Goal: Task Accomplishment & Management: Manage account settings

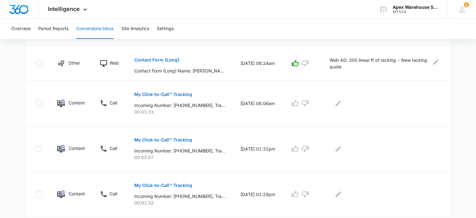
scroll to position [408, 0]
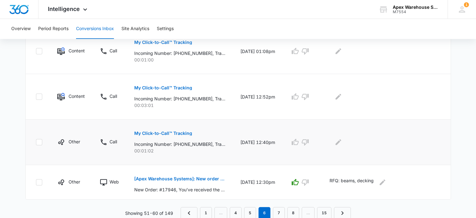
click at [176, 132] on p "My Click-to-Call™ Tracking" at bounding box center [163, 133] width 58 height 4
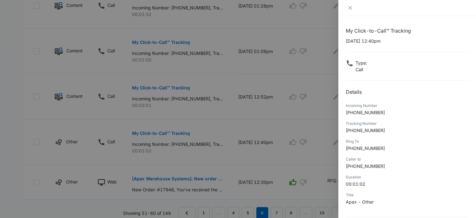
scroll to position [60, 0]
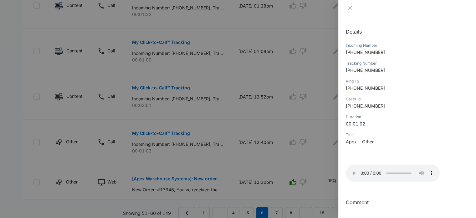
click at [302, 179] on div at bounding box center [238, 109] width 476 height 218
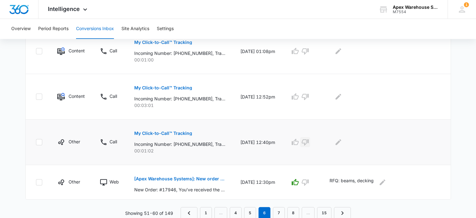
click at [309, 138] on icon "button" at bounding box center [305, 142] width 8 height 8
click at [342, 141] on icon "Edit Comments" at bounding box center [339, 142] width 8 height 8
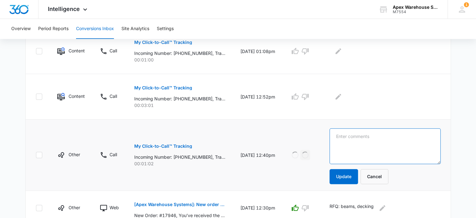
click at [348, 141] on textarea at bounding box center [385, 146] width 111 height 36
paste textarea "Voicemail message started at 45 seconds: No VM Left"
type textarea "Voicemail message started at 45 seconds: No VM Left"
click at [350, 175] on button "Update" at bounding box center [344, 176] width 28 height 15
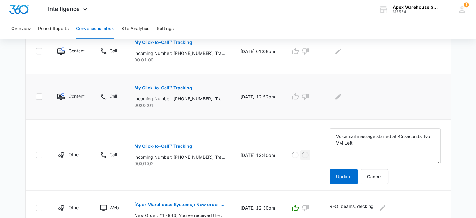
click at [171, 88] on p "My Click-to-Call™ Tracking" at bounding box center [163, 87] width 58 height 4
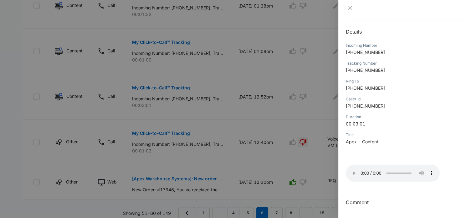
click at [324, 185] on div at bounding box center [238, 109] width 476 height 218
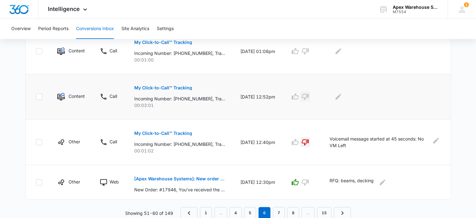
click at [309, 95] on icon "button" at bounding box center [305, 97] width 7 height 6
click at [342, 98] on icon "Edit Comments" at bounding box center [339, 97] width 8 height 8
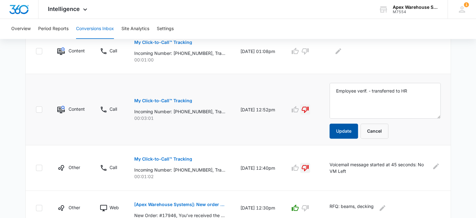
type textarea "Employee verif. - transferred to HR"
click at [349, 132] on button "Update" at bounding box center [344, 130] width 28 height 15
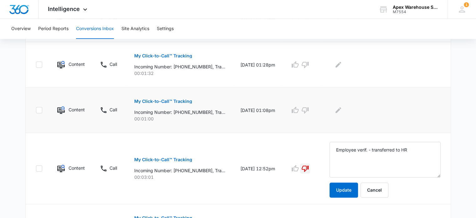
click at [173, 100] on p "My Click-to-Call™ Tracking" at bounding box center [163, 101] width 58 height 4
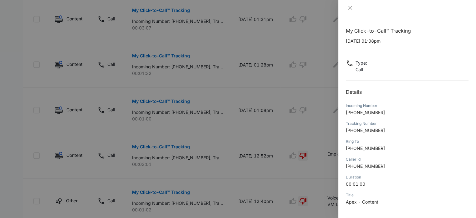
scroll to position [60, 0]
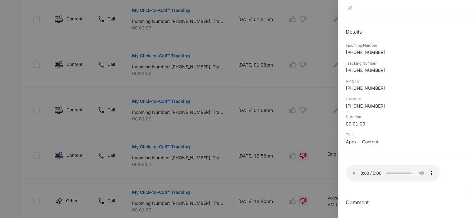
click at [315, 136] on div at bounding box center [238, 109] width 476 height 218
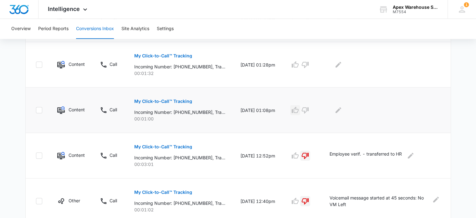
click at [299, 110] on icon "button" at bounding box center [295, 110] width 8 height 8
click at [341, 110] on icon "Edit Comments" at bounding box center [339, 110] width 6 height 6
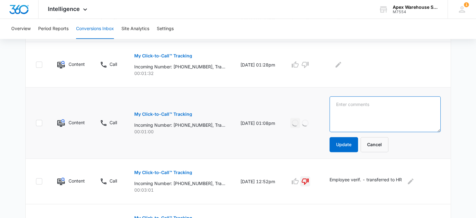
click at [355, 114] on textarea at bounding box center [385, 114] width 111 height 36
paste textarea "Gravity flow racking interest"
type textarea "Gravity flow racking interest"
click at [369, 109] on textarea "Gravity flow racking interest" at bounding box center [385, 114] width 111 height 36
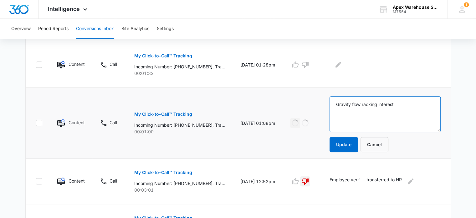
click at [369, 109] on textarea "Gravity flow racking interest" at bounding box center [385, 114] width 111 height 36
paste textarea "Voicemail message started at 30 seconds: VM left -- [PERSON_NAME] / Creative In…"
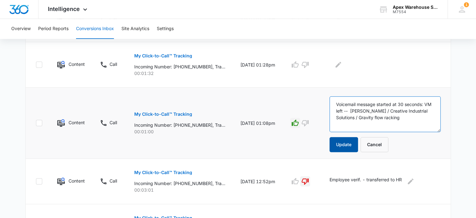
type textarea "Voicemail message started at 30 seconds: VM left -- [PERSON_NAME] / Creative In…"
click at [348, 146] on button "Update" at bounding box center [344, 144] width 28 height 15
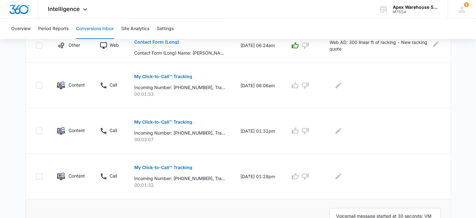
scroll to position [237, 0]
click at [158, 166] on p "My Click-to-Call™ Tracking" at bounding box center [163, 168] width 58 height 4
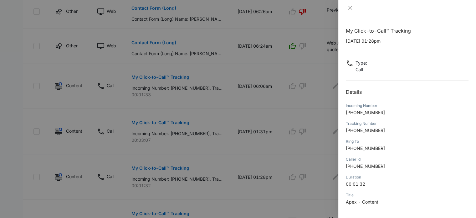
scroll to position [60, 0]
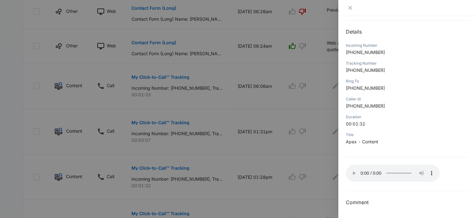
click at [326, 160] on div at bounding box center [238, 109] width 476 height 218
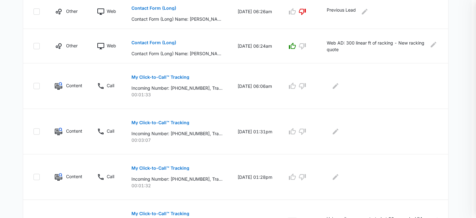
scroll to position [286, 0]
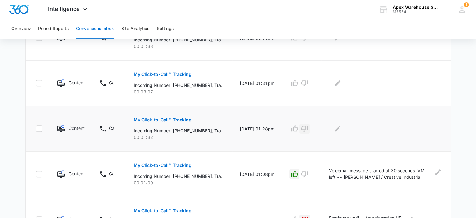
click at [307, 129] on icon "button" at bounding box center [305, 129] width 8 height 8
click at [341, 131] on button "Edit Comments" at bounding box center [338, 128] width 10 height 10
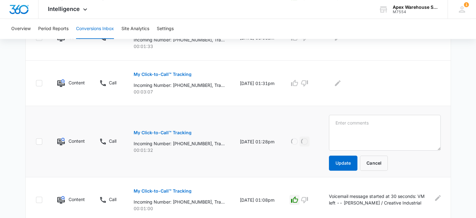
click at [341, 131] on textarea at bounding box center [384, 133] width 111 height 36
type textarea "Freight solicitor"
click at [344, 160] on button "Update" at bounding box center [343, 162] width 28 height 15
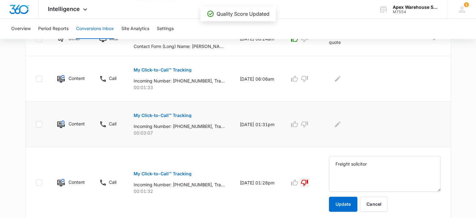
click at [183, 118] on button "My Click-to-Call™ Tracking" at bounding box center [163, 115] width 58 height 15
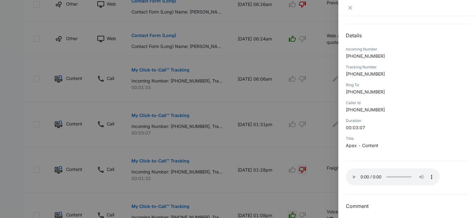
scroll to position [60, 0]
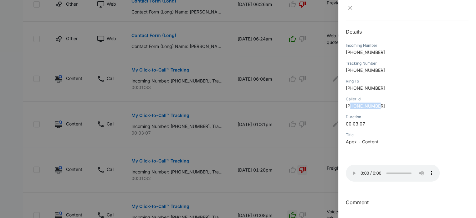
drag, startPoint x: 352, startPoint y: 106, endPoint x: 387, endPoint y: 108, distance: 34.8
click at [387, 108] on p "[PHONE_NUMBER]" at bounding box center [407, 105] width 123 height 7
copy span "7315019375"
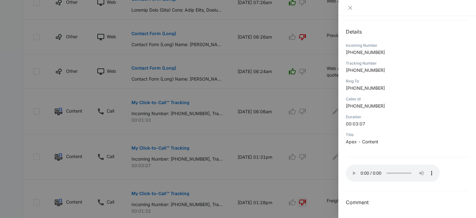
click at [303, 158] on div at bounding box center [238, 109] width 476 height 218
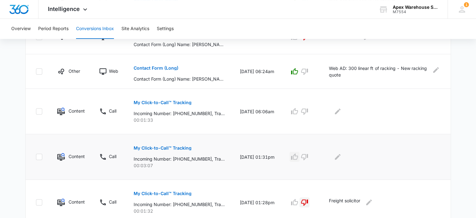
click at [297, 156] on icon "button" at bounding box center [295, 157] width 8 height 8
click at [342, 155] on icon "Edit Comments" at bounding box center [338, 157] width 8 height 8
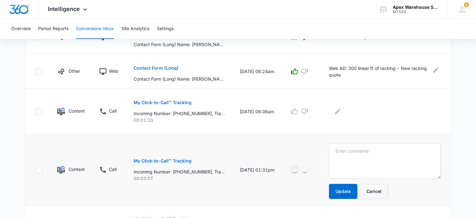
click at [343, 155] on textarea at bounding box center [384, 161] width 111 height 36
type textarea "Push back racking system"
click at [346, 190] on button "Update" at bounding box center [343, 190] width 28 height 15
click at [163, 102] on p "My Click-to-Call™ Tracking" at bounding box center [163, 102] width 58 height 4
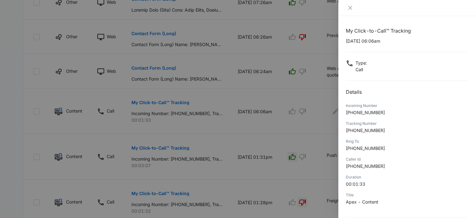
scroll to position [60, 0]
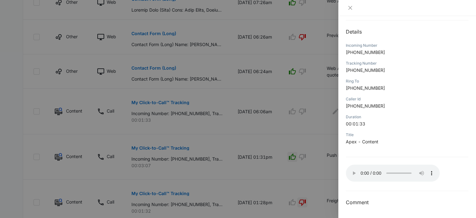
click at [288, 120] on div at bounding box center [238, 109] width 476 height 218
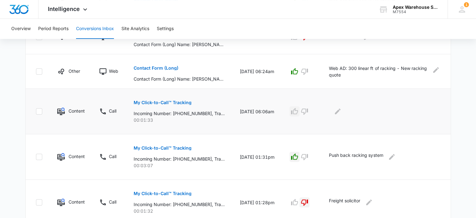
click at [297, 110] on icon "button" at bounding box center [294, 111] width 7 height 6
click at [342, 111] on icon "Edit Comments" at bounding box center [338, 111] width 8 height 8
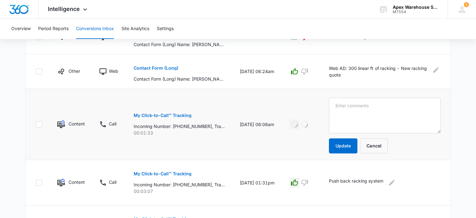
click at [342, 111] on textarea at bounding box center [384, 115] width 111 height 36
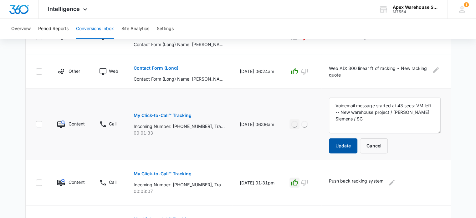
type textarea "Voicemail message started at 43 secs: VM left -- New warehouse project / [PERSO…"
click at [345, 140] on button "Update" at bounding box center [343, 145] width 28 height 15
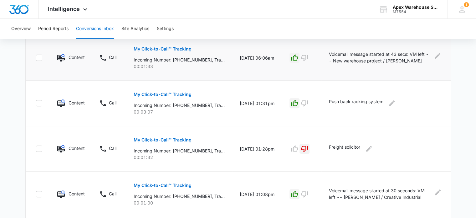
scroll to position [408, 0]
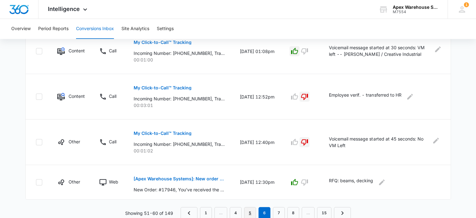
click at [247, 213] on link "5" at bounding box center [250, 213] width 12 height 12
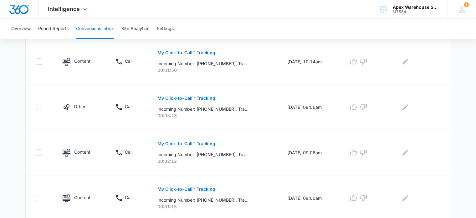
scroll to position [452, 0]
